Goal: Find specific page/section: Find specific page/section

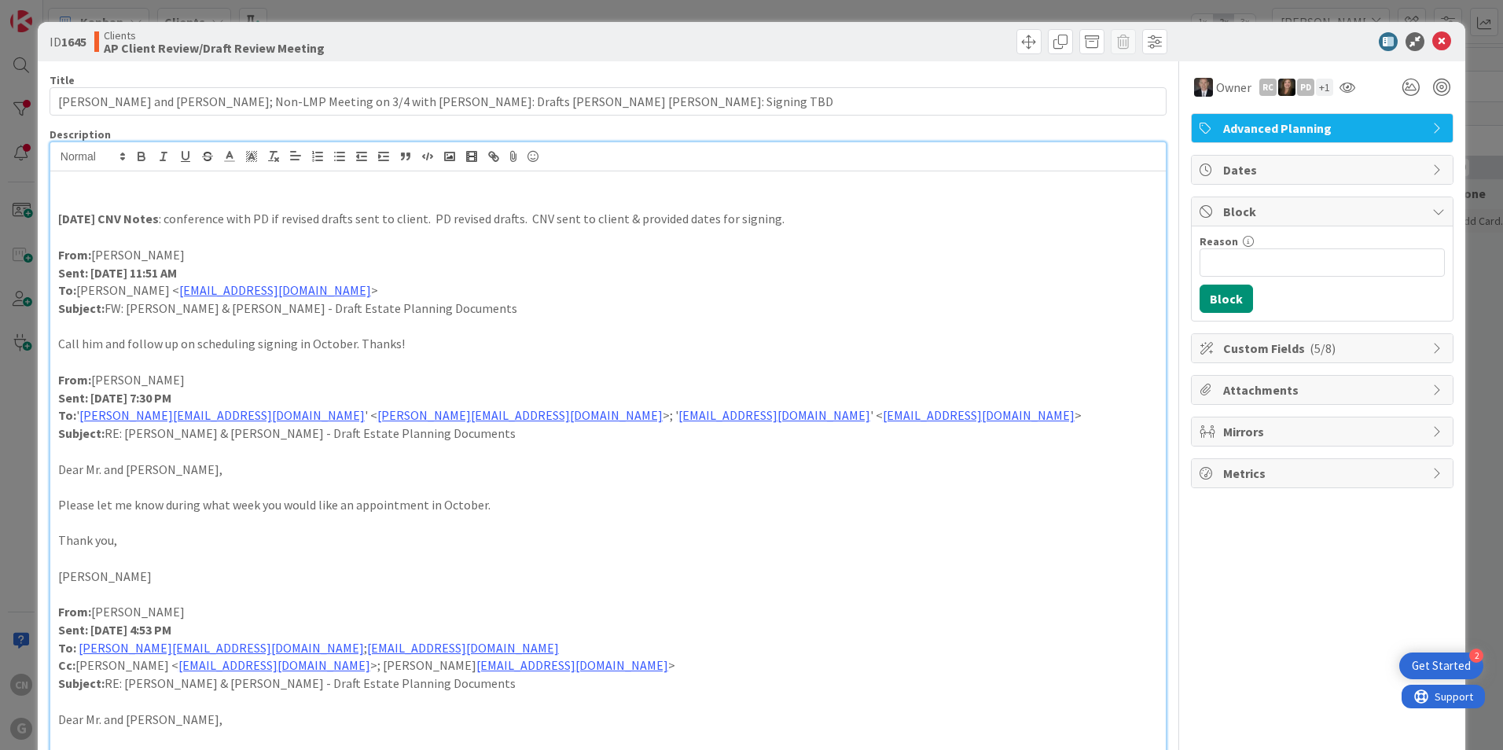
scroll to position [1111, 280]
click at [1432, 41] on icon at bounding box center [1441, 41] width 19 height 19
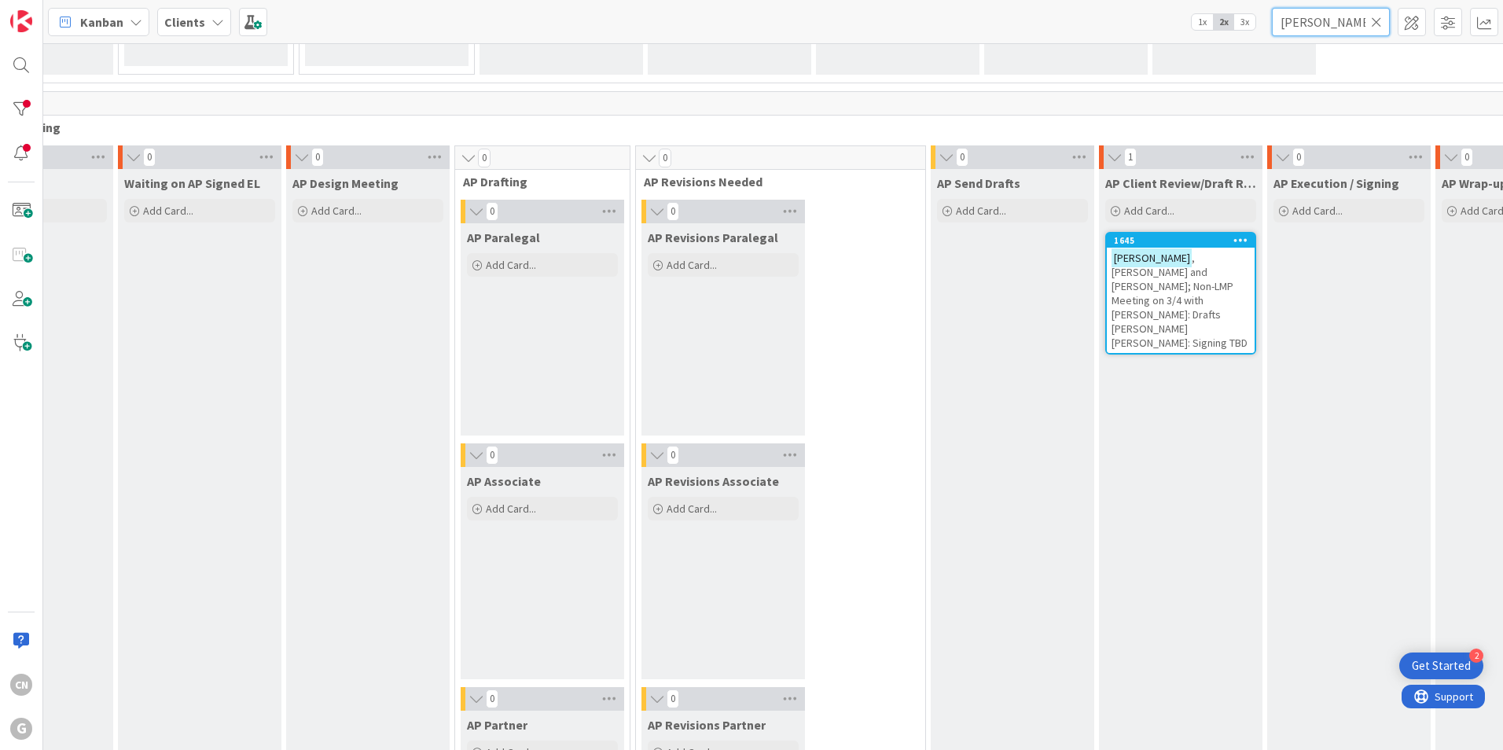
drag, startPoint x: 1342, startPoint y: 23, endPoint x: 1215, endPoint y: 34, distance: 127.8
click at [1215, 34] on div "Kanban Clients 1x 2x 3x [PERSON_NAME]" at bounding box center [773, 21] width 1460 height 43
type input "ebin"
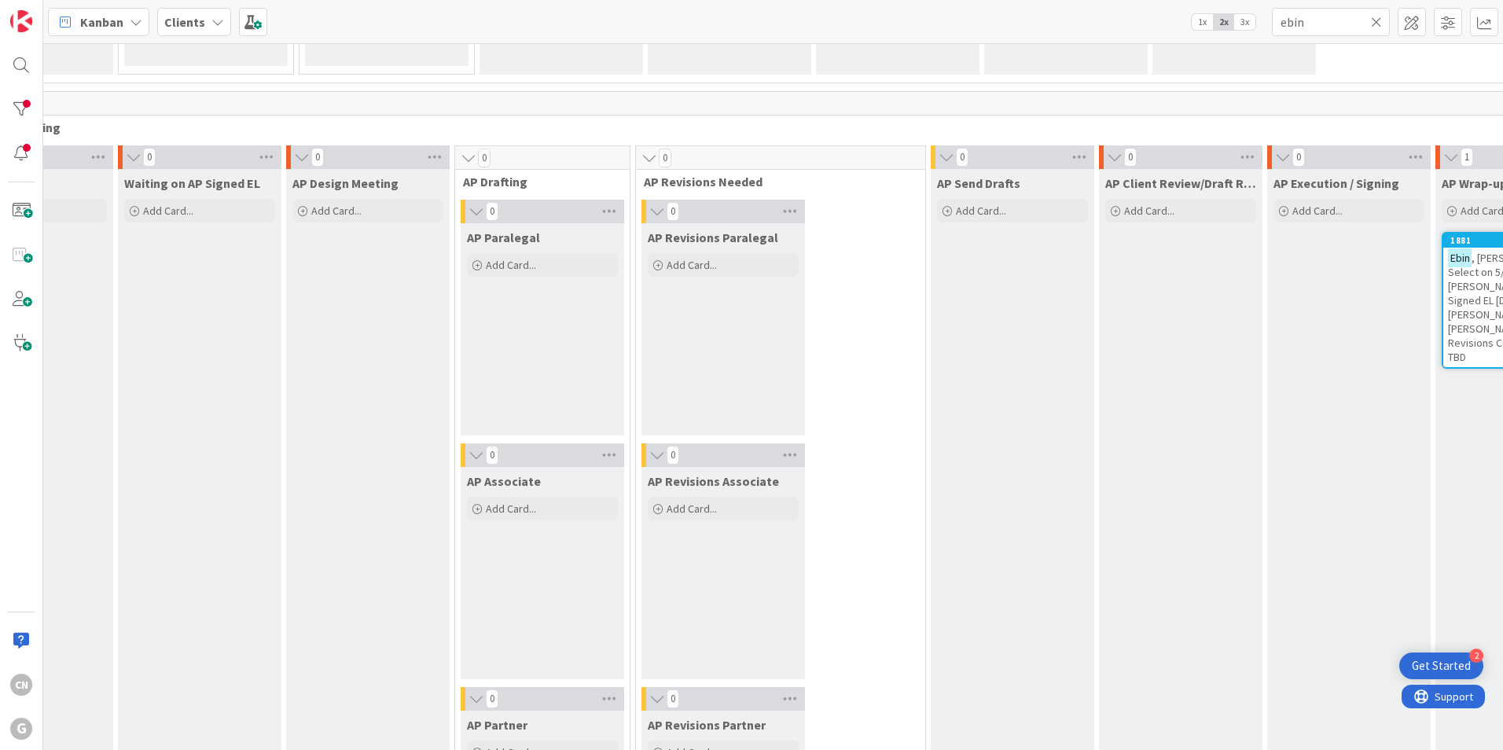
click at [1448, 299] on span ", [PERSON_NAME]: LMP Select on 5/9 w/ [PERSON_NAME]: Received Signed EL [DATE];…" at bounding box center [1512, 307] width 129 height 113
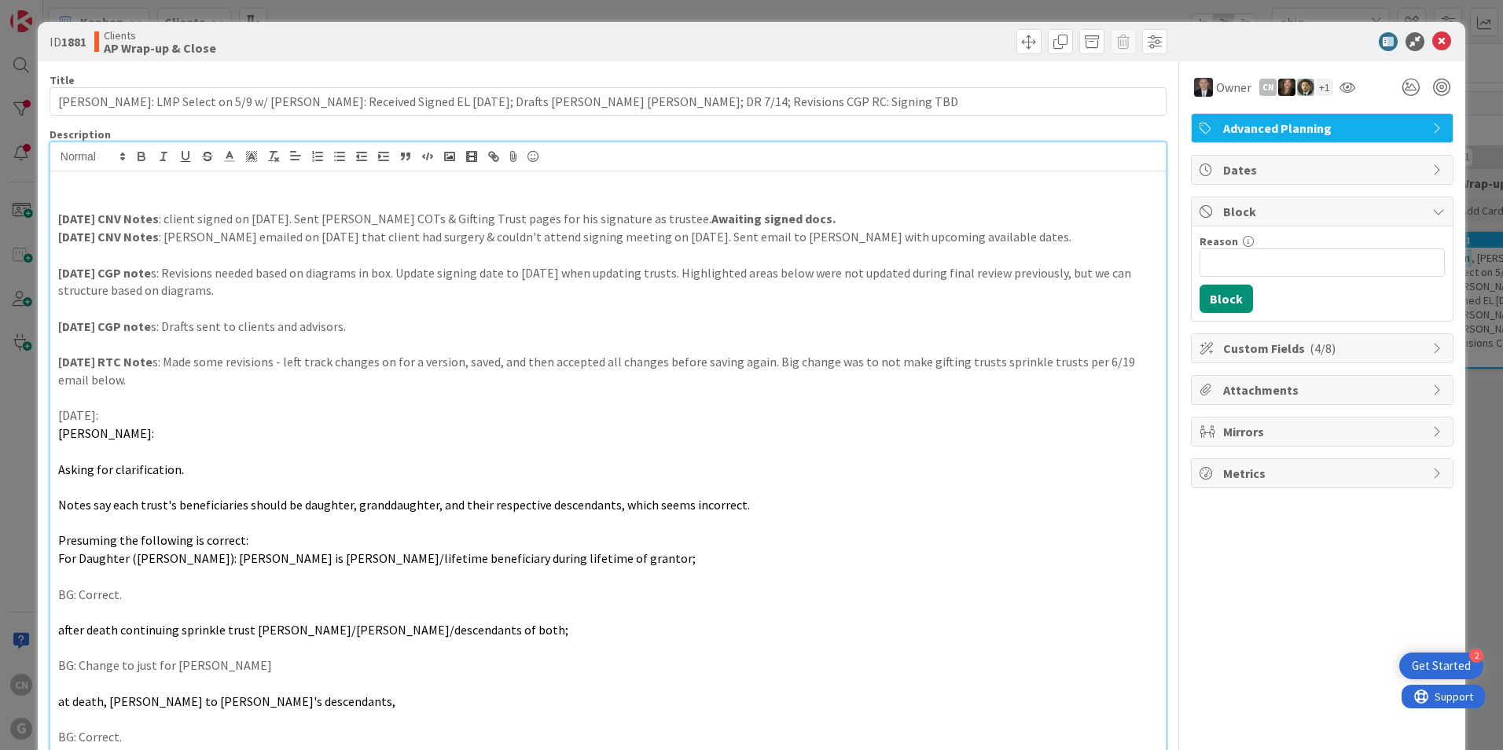
click at [1432, 42] on icon at bounding box center [1441, 41] width 19 height 19
